Goal: Check status: Check status

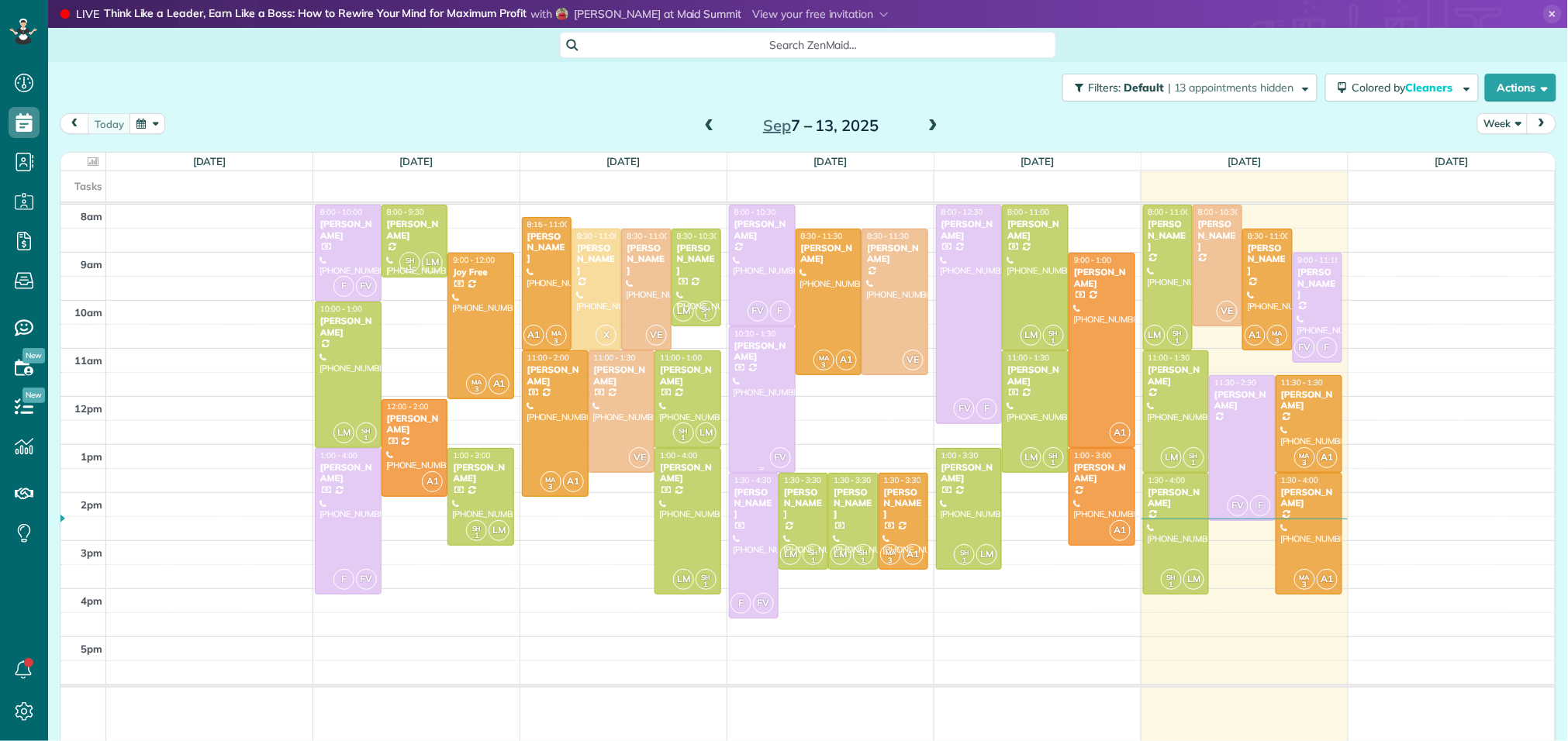
scroll to position [7, 7]
click at [938, 131] on span at bounding box center [933, 126] width 17 height 14
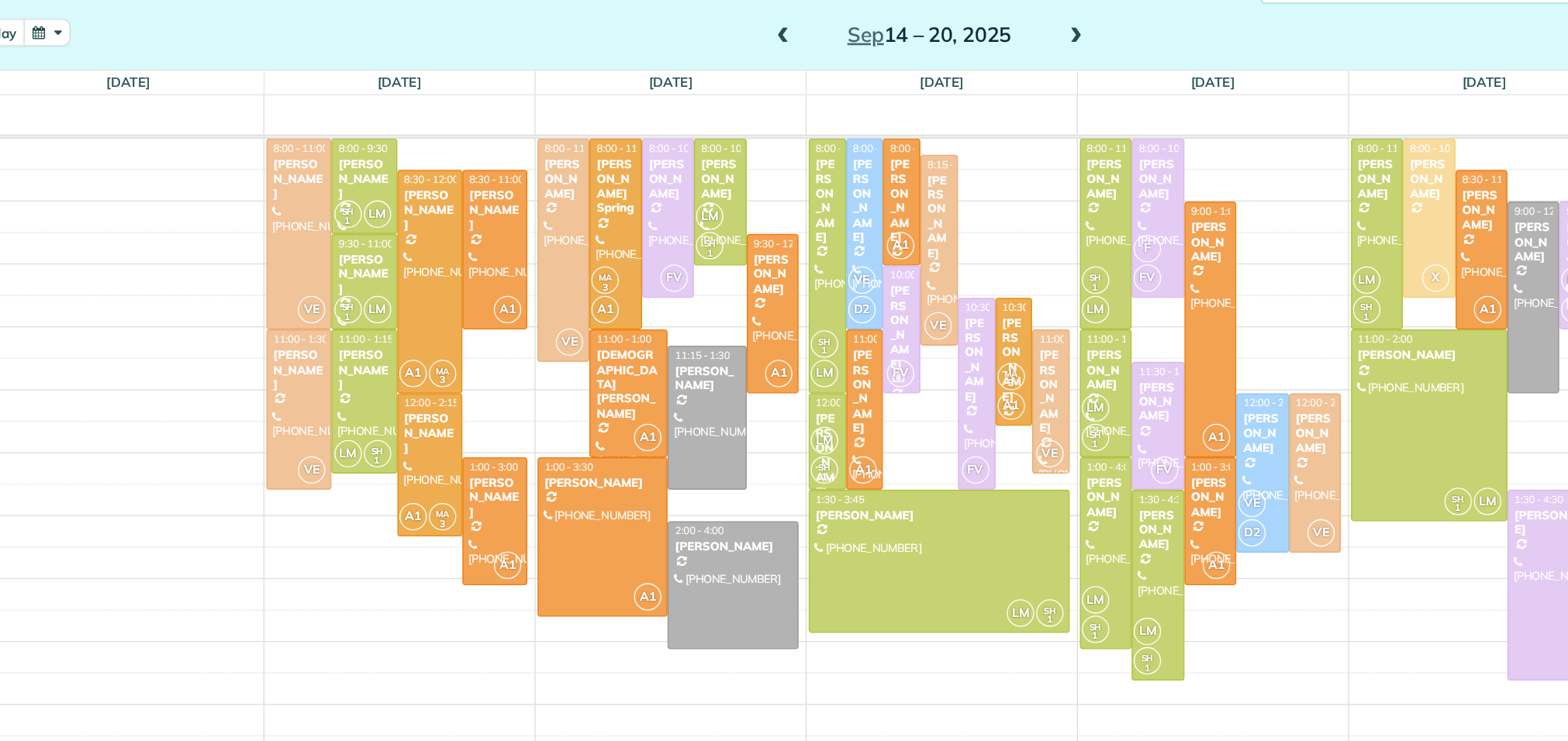
click at [705, 124] on span at bounding box center [710, 126] width 17 height 14
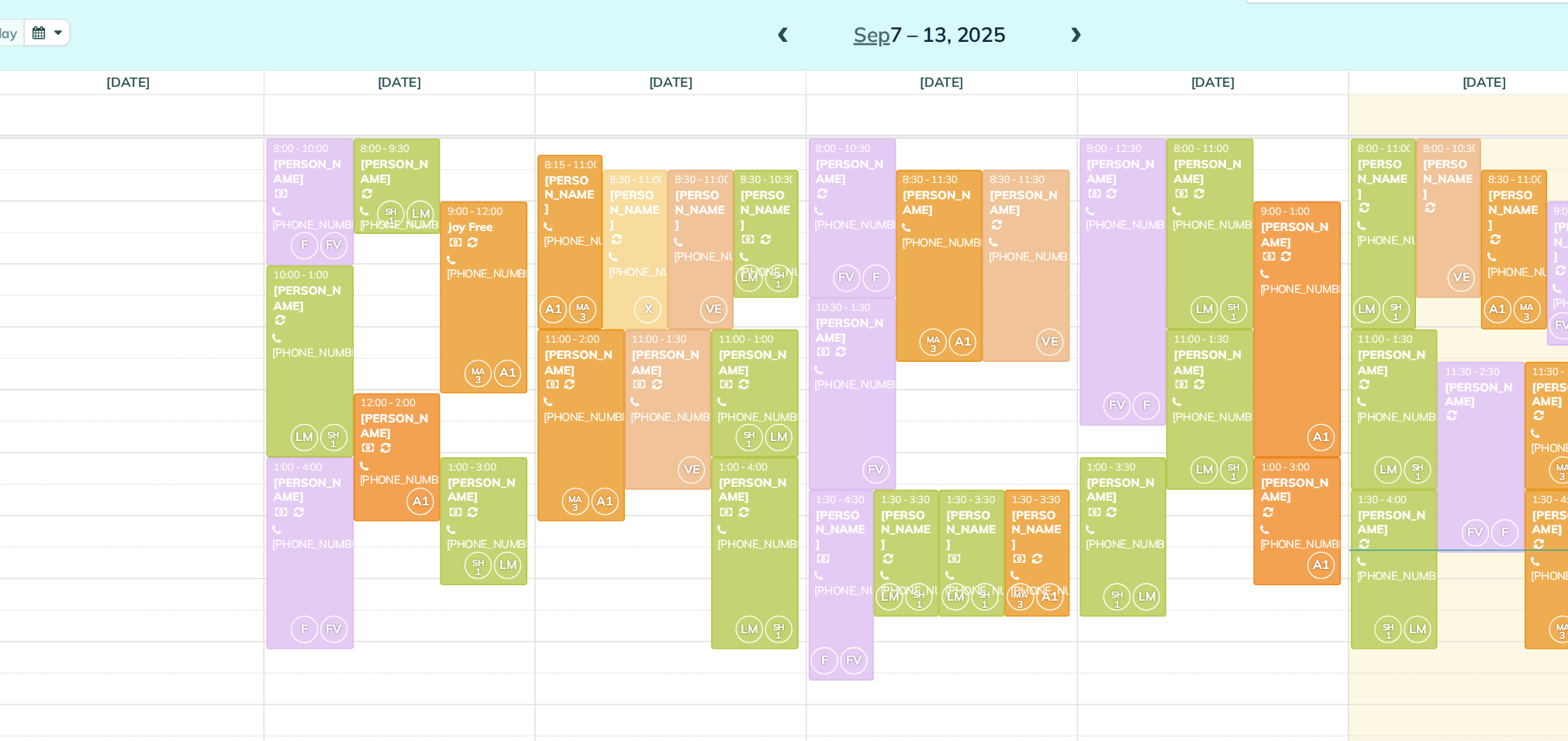
click at [935, 121] on span at bounding box center [933, 126] width 17 height 14
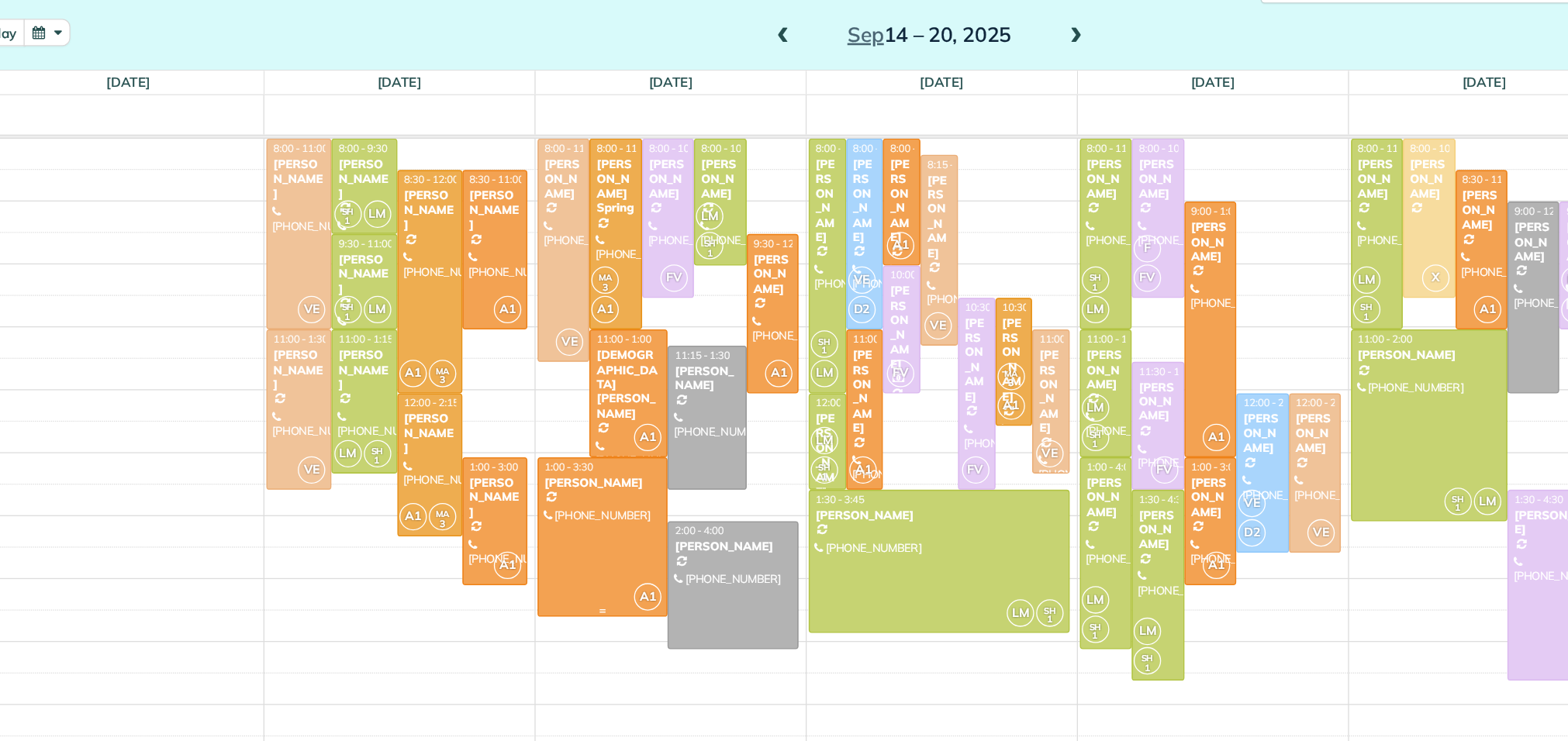
click at [586, 505] on div at bounding box center [572, 509] width 98 height 120
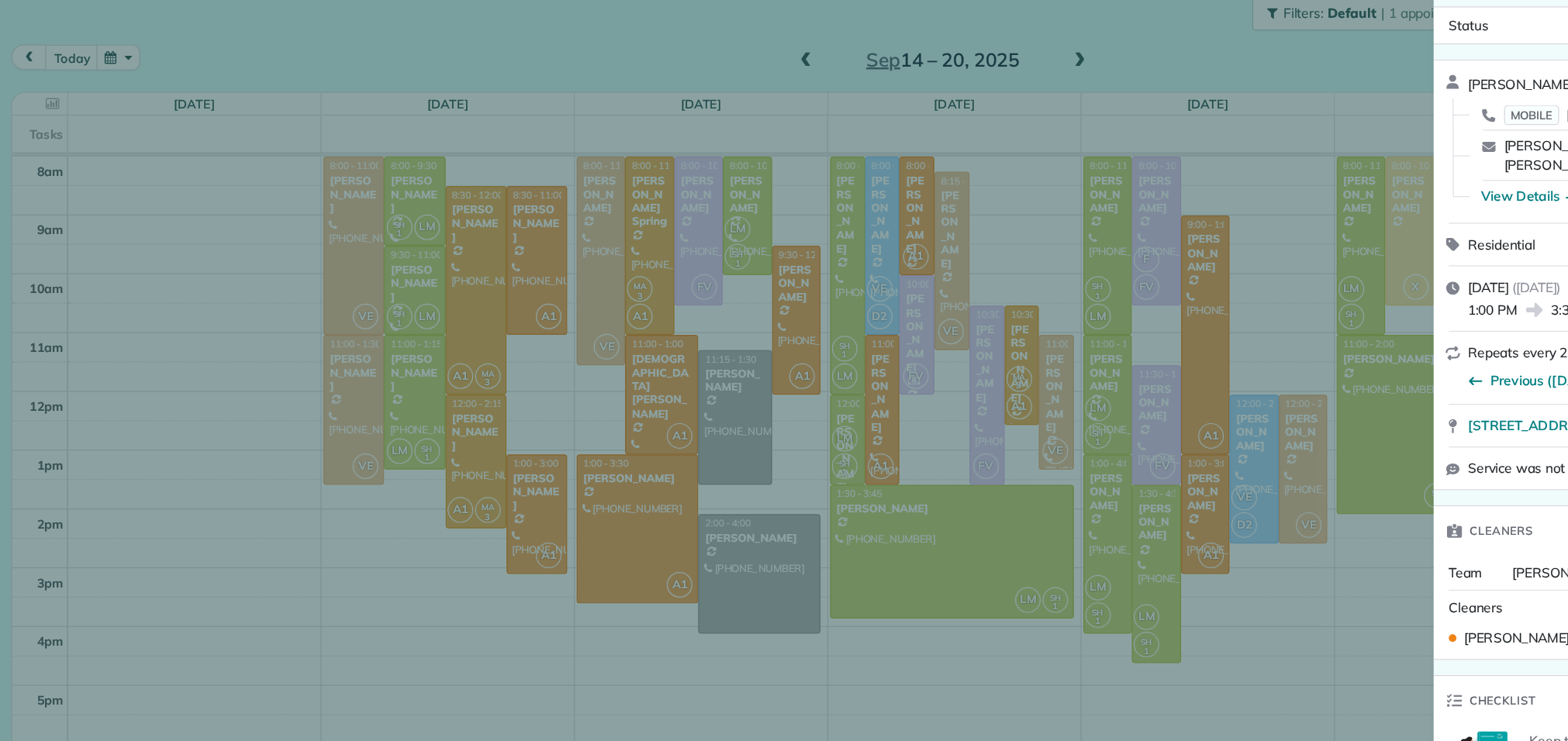
scroll to position [23, 0]
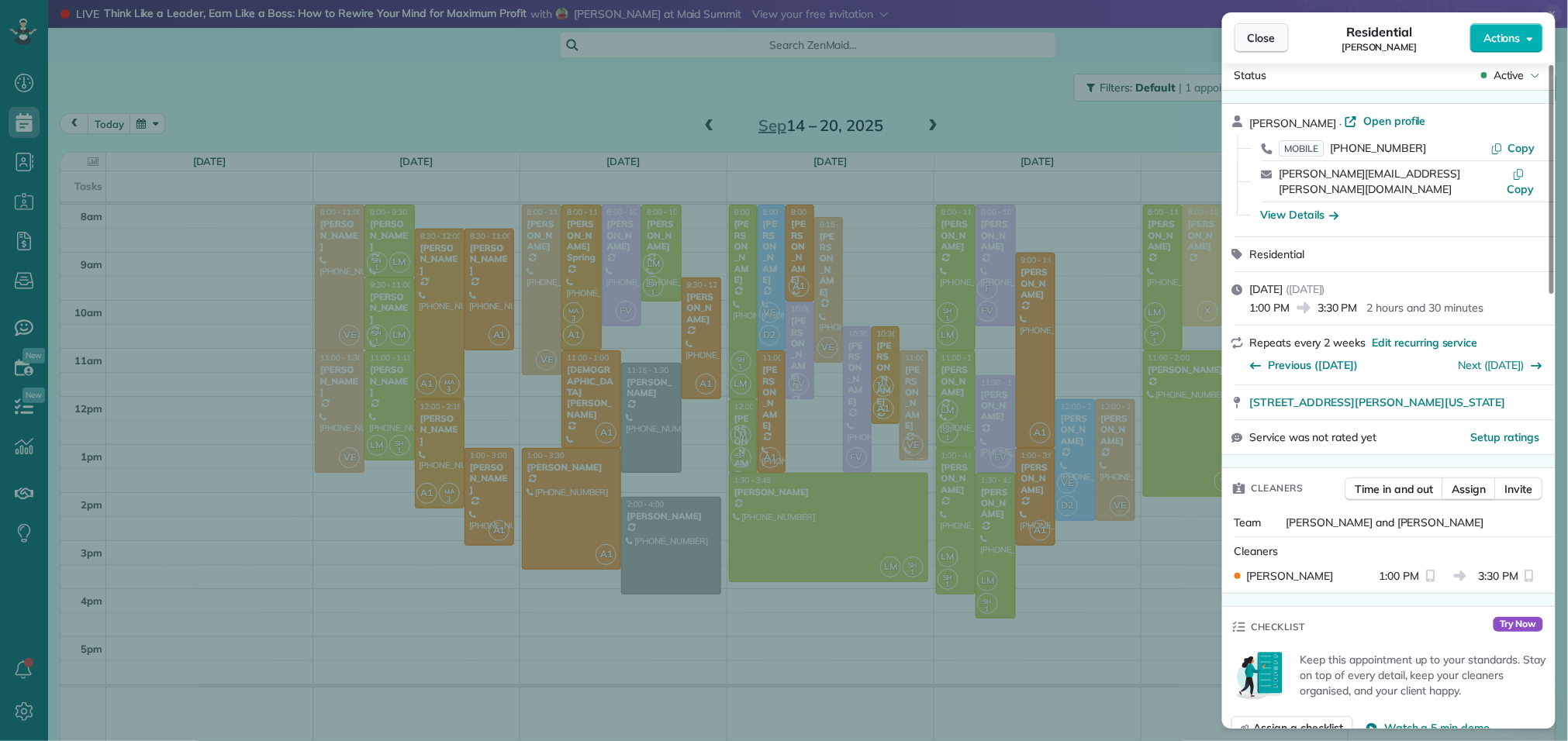
click at [1267, 36] on span "Close" at bounding box center [1261, 38] width 28 height 15
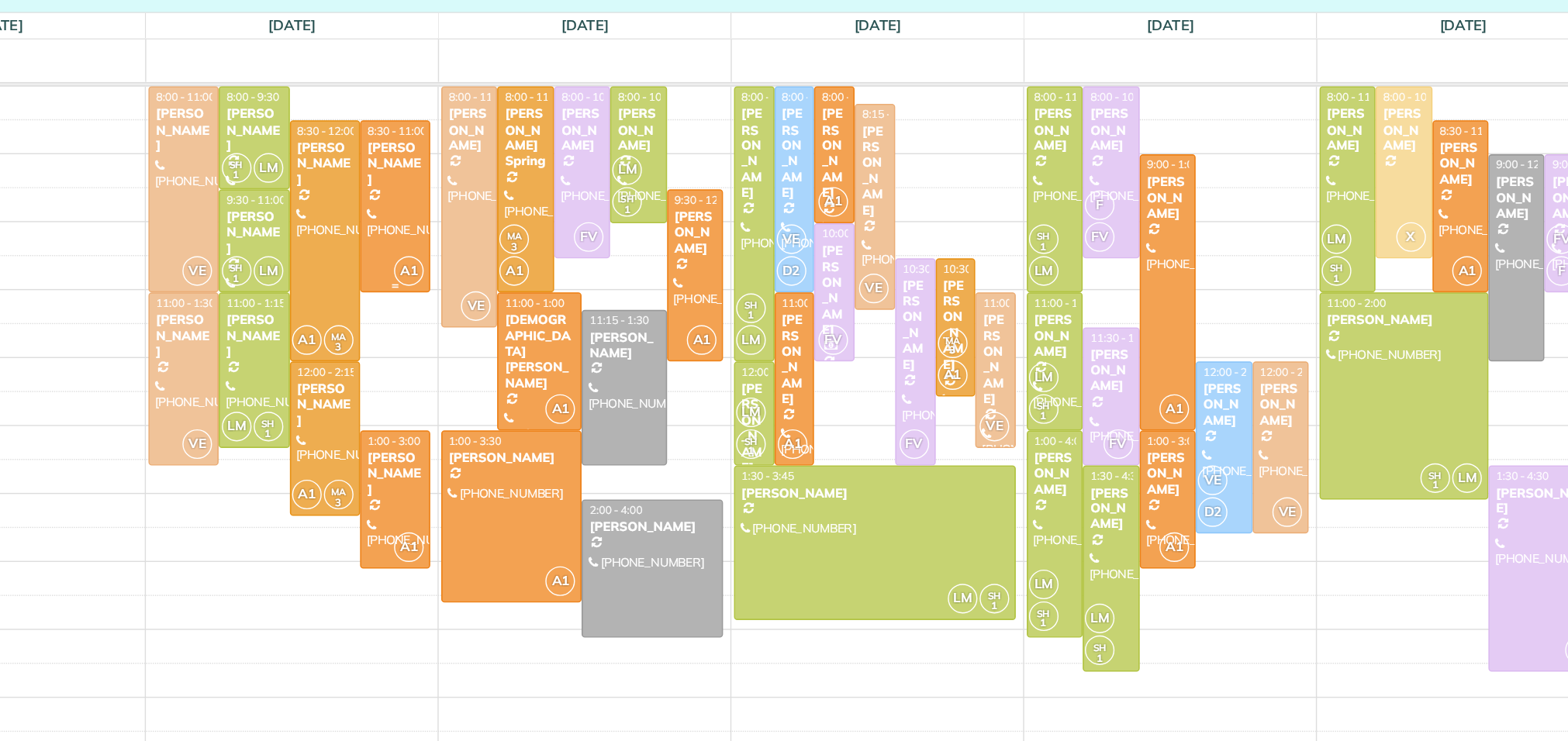
click at [494, 322] on div at bounding box center [489, 290] width 48 height 120
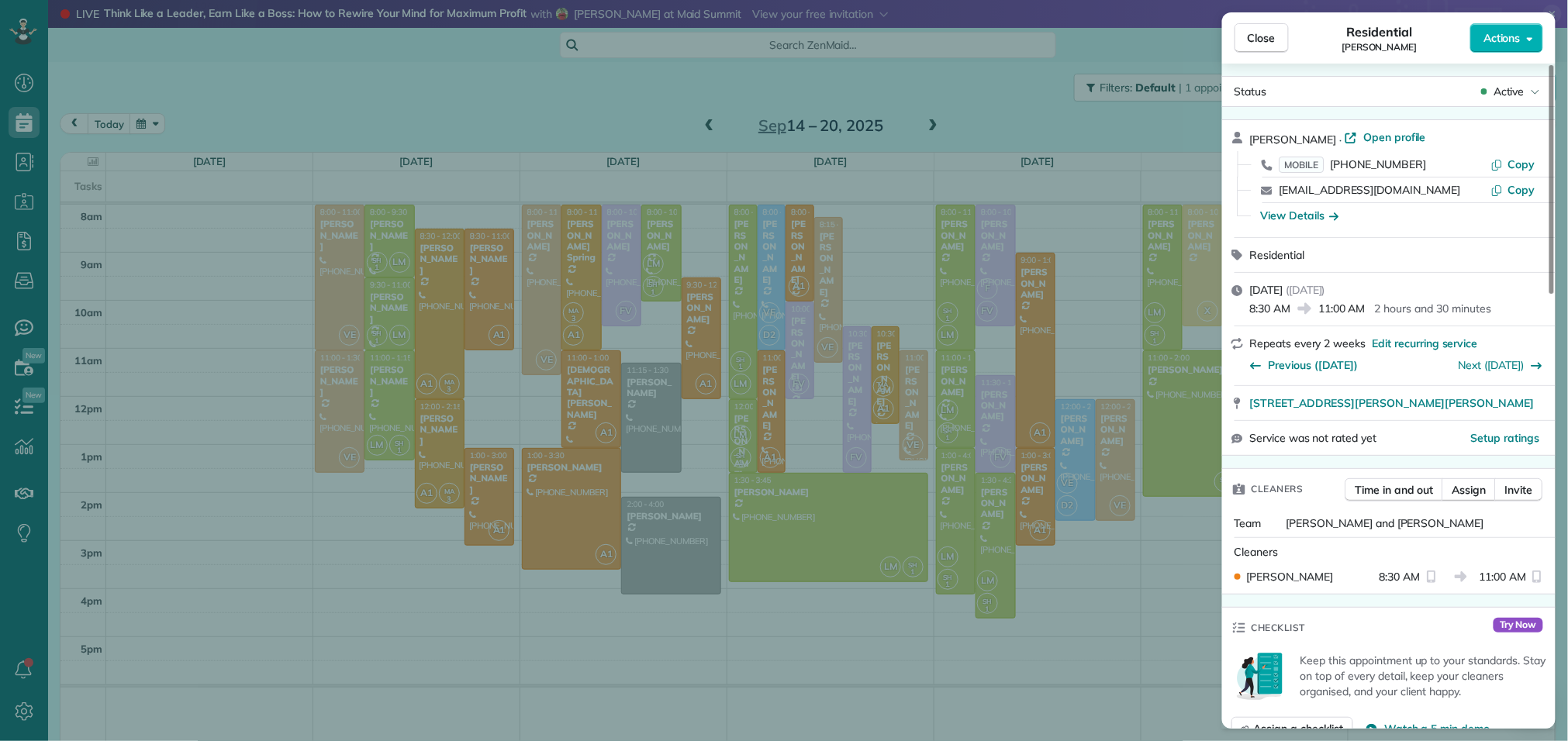
scroll to position [10, 0]
click at [1275, 44] on span "Close" at bounding box center [1261, 38] width 28 height 15
